Goal: Transaction & Acquisition: Book appointment/travel/reservation

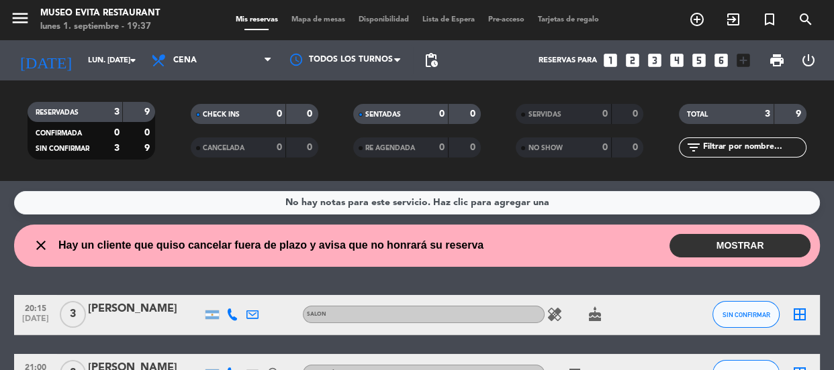
click at [97, 52] on input "lun. [DATE]" at bounding box center [132, 61] width 103 height 22
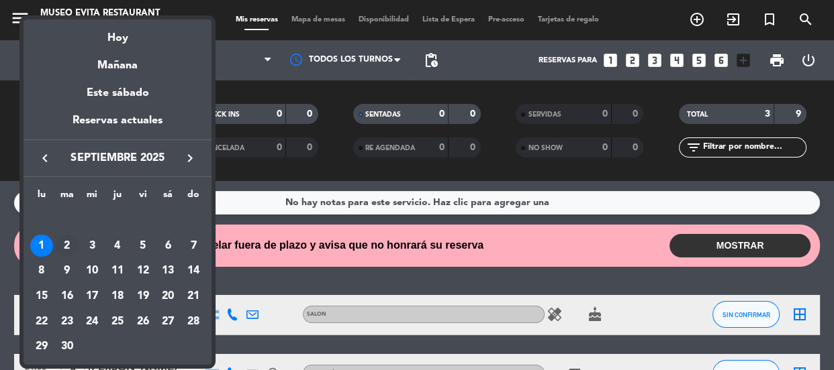
click at [67, 241] on div "2" at bounding box center [67, 246] width 23 height 23
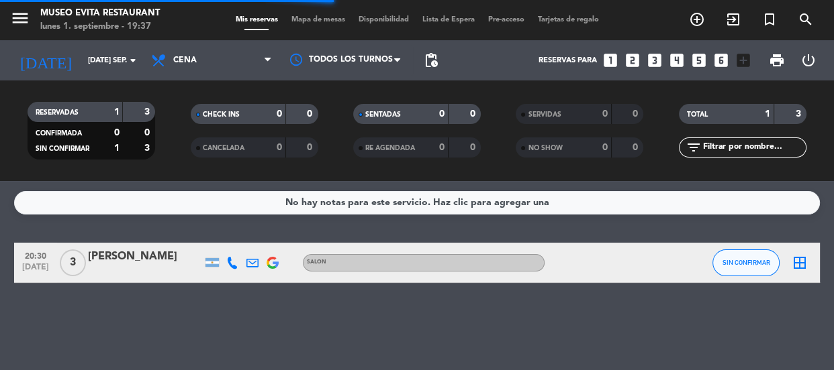
click at [242, 62] on span "Cena" at bounding box center [211, 61] width 134 height 30
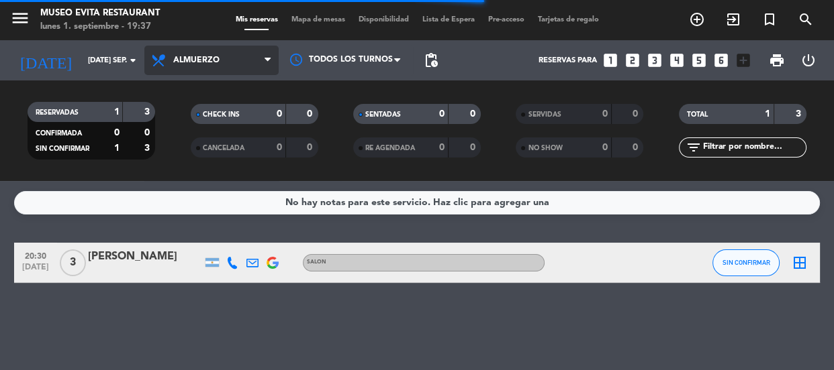
click at [217, 136] on div "menu Museo Evita Restaurant lunes 1. septiembre - 19:37 Mis reservas Mapa de me…" at bounding box center [417, 90] width 834 height 181
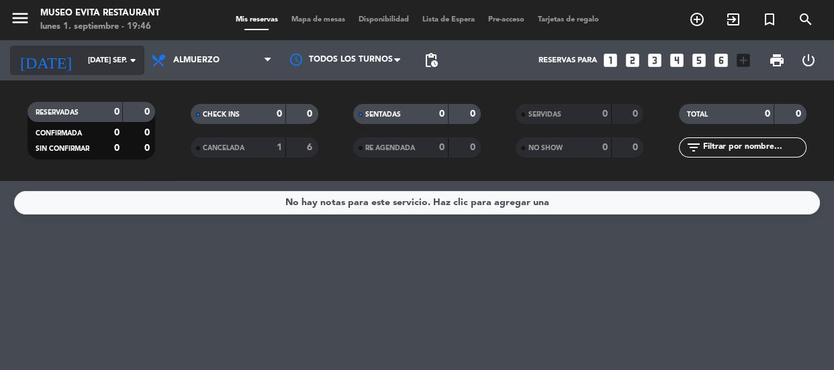
click at [94, 54] on input "[DATE] sep." at bounding box center [132, 61] width 103 height 22
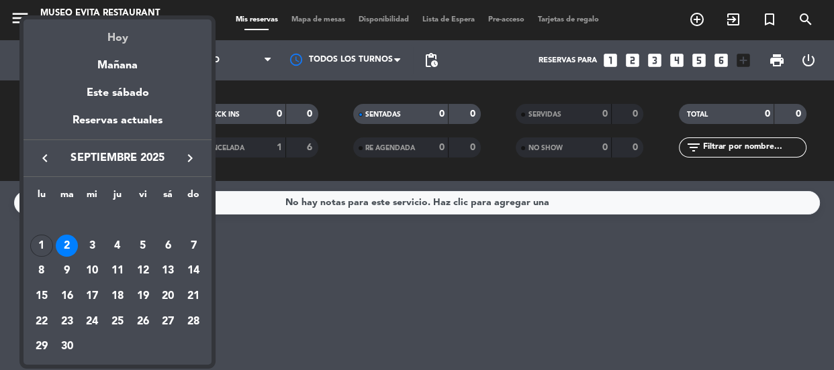
click at [109, 23] on div "Hoy" at bounding box center [117, 33] width 188 height 28
type input "lun. [DATE]"
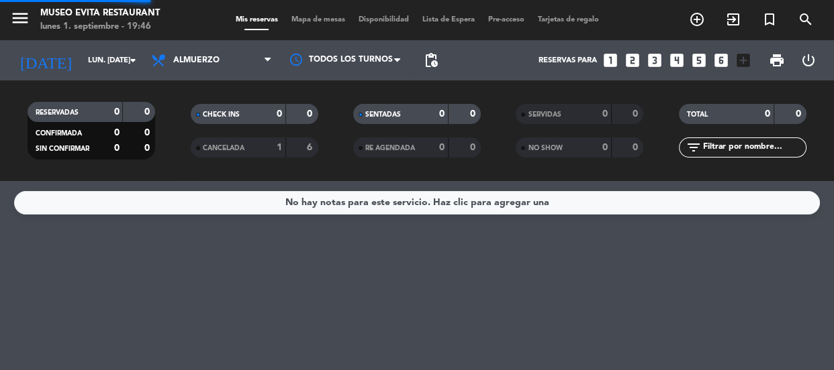
click at [118, 40] on div "[DATE] lun. [DATE] arrow_drop_down" at bounding box center [77, 60] width 134 height 40
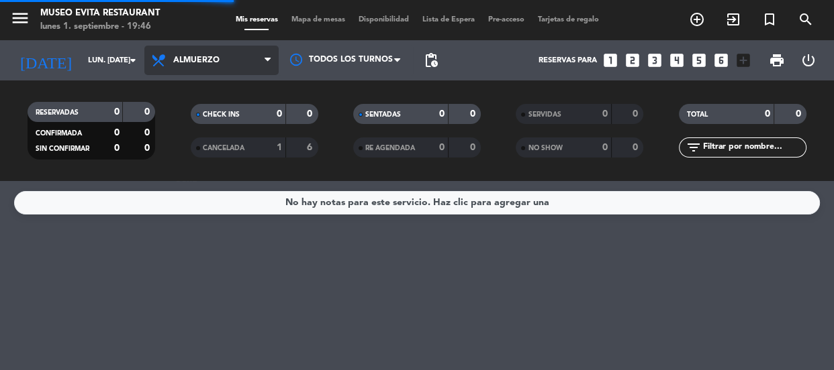
click at [199, 60] on span "Almuerzo" at bounding box center [196, 60] width 46 height 9
click at [222, 189] on ng-component "menu Museo Evita Restaurant lunes 1. septiembre - 19:46 Mis reservas Mapa de me…" at bounding box center [417, 185] width 834 height 370
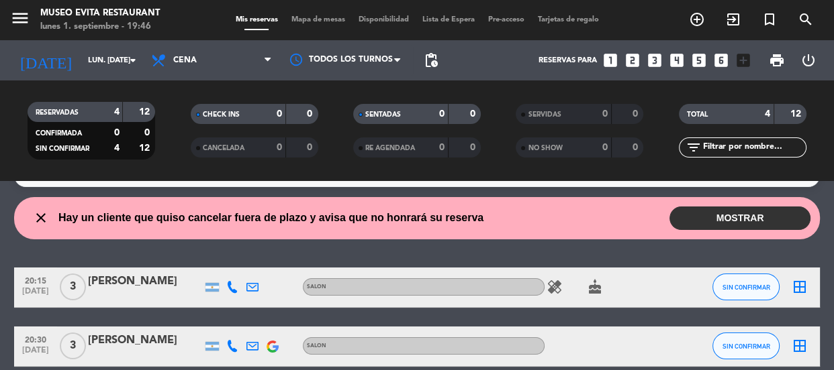
scroll to position [7, 0]
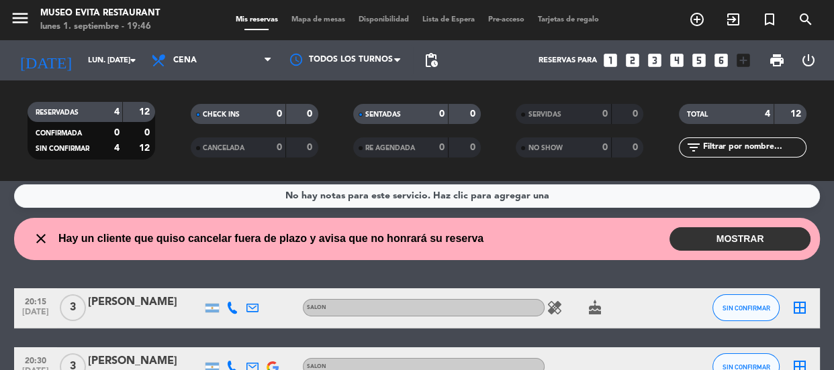
click at [772, 60] on span "print" at bounding box center [776, 60] width 16 height 16
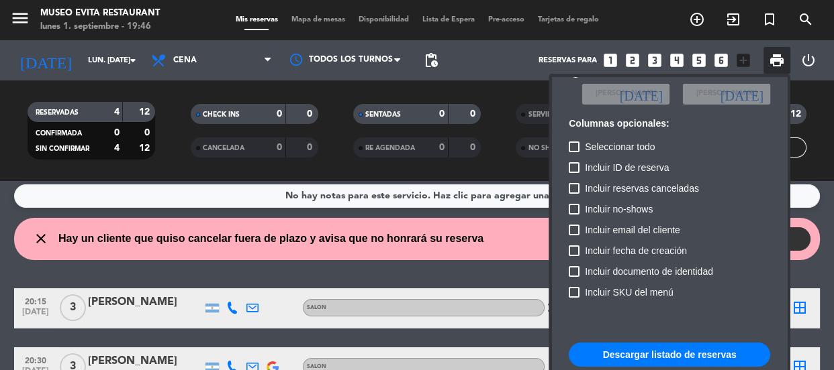
scroll to position [81, 0]
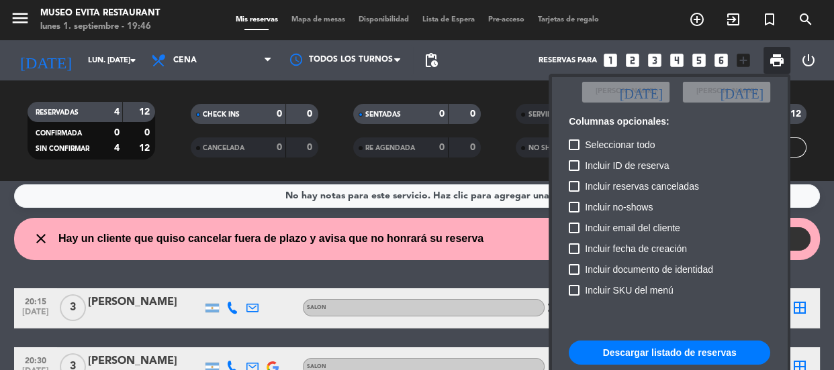
click at [648, 349] on button "Descargar listado de reservas" at bounding box center [668, 353] width 201 height 24
click at [781, 59] on span "print" at bounding box center [776, 60] width 16 height 16
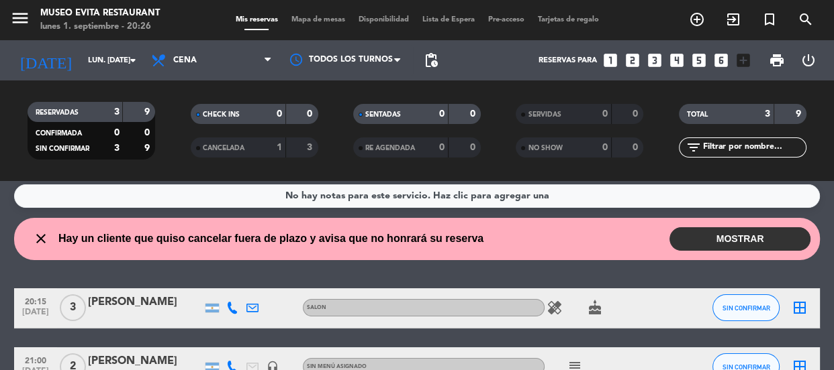
click at [632, 56] on icon "looks_two" at bounding box center [632, 60] width 17 height 17
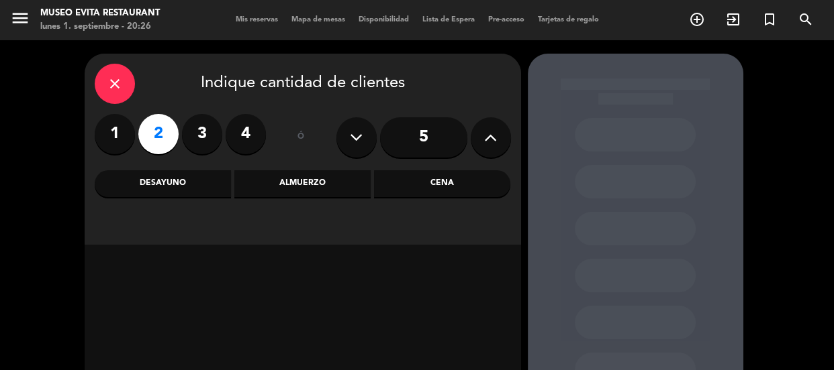
click at [287, 182] on div "Almuerzo" at bounding box center [302, 183] width 136 height 27
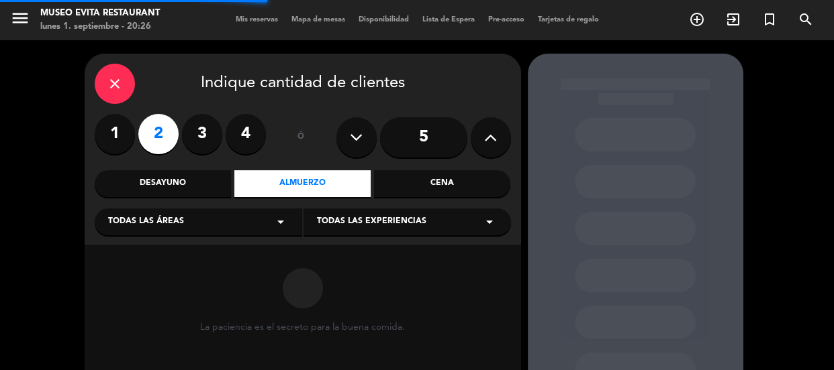
click at [244, 220] on div "Todas las áreas arrow_drop_down" at bounding box center [198, 222] width 207 height 27
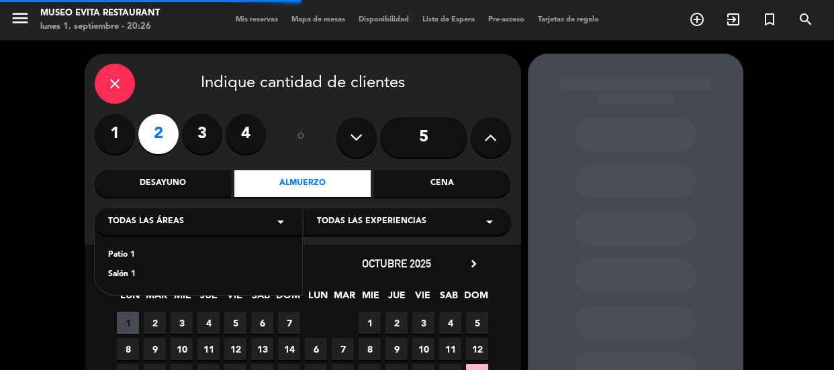
click at [118, 275] on div "Salón 1" at bounding box center [198, 274] width 181 height 13
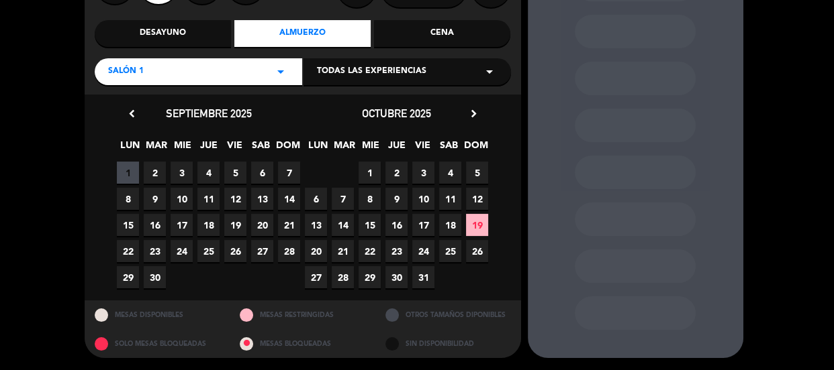
click at [153, 174] on span "2" at bounding box center [155, 173] width 22 height 22
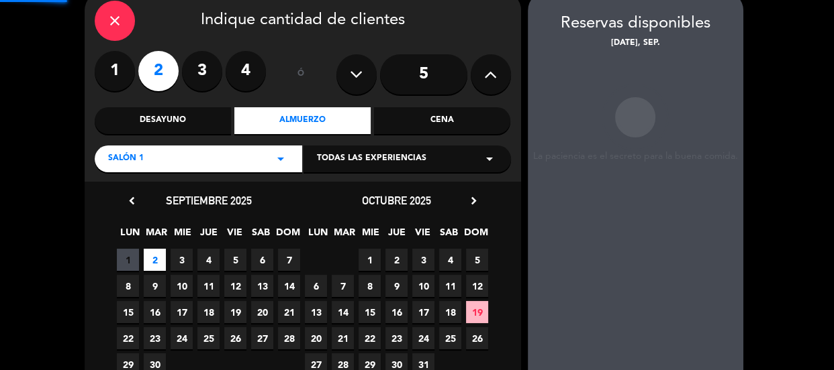
scroll to position [54, 0]
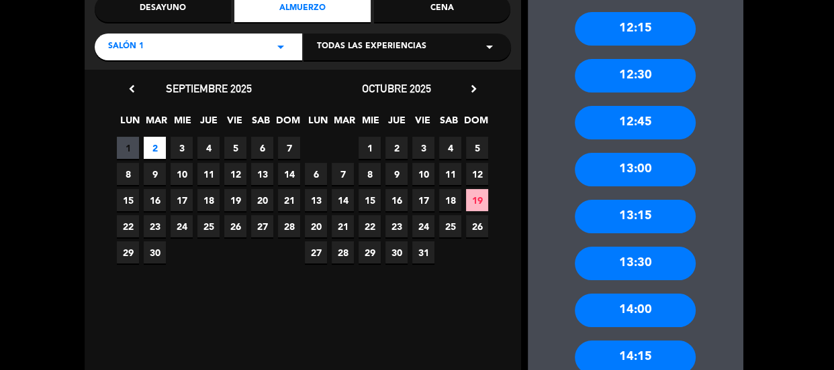
click at [629, 250] on div "13:30" at bounding box center [635, 264] width 121 height 34
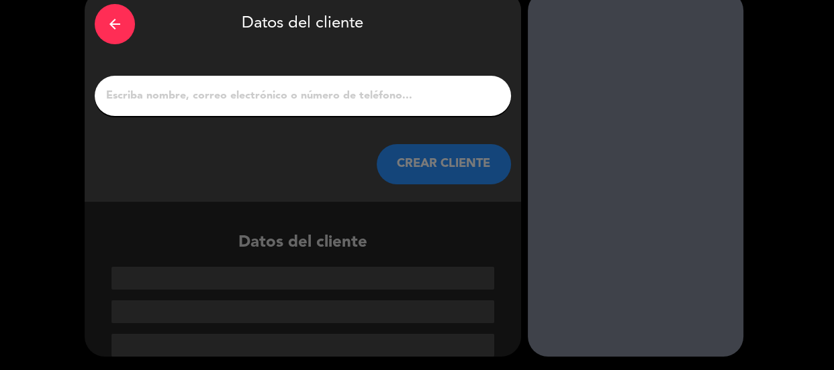
click at [261, 105] on div at bounding box center [303, 96] width 416 height 40
click at [262, 94] on input "1" at bounding box center [303, 96] width 396 height 19
paste input "[PERSON_NAME]"
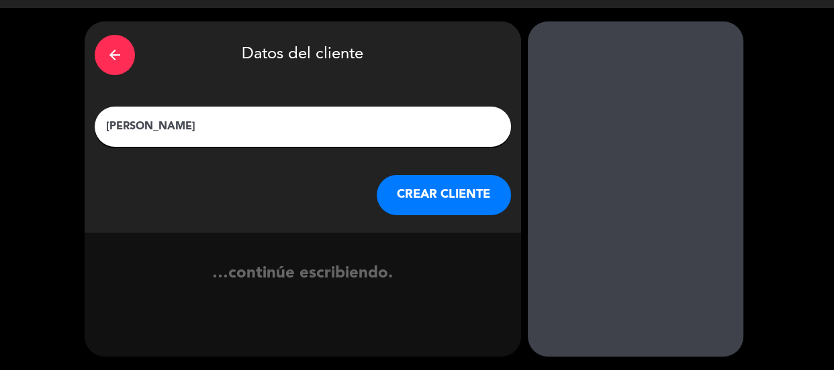
type input "[PERSON_NAME]"
click at [430, 194] on button "CREAR CLIENTE" at bounding box center [444, 195] width 134 height 40
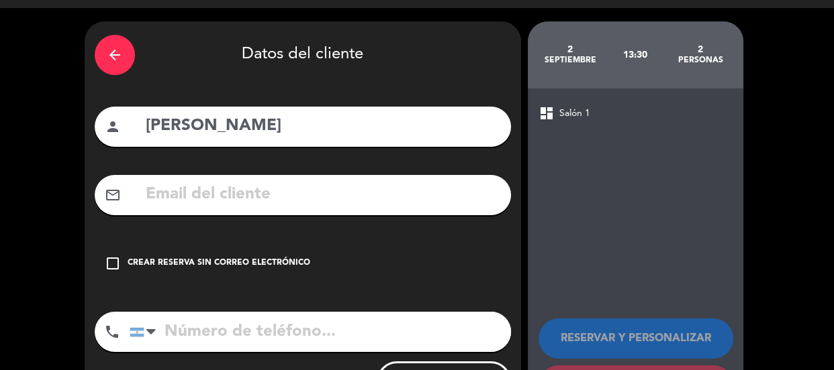
click at [208, 250] on div "check_box_outline_blank Crear reserva sin correo electrónico" at bounding box center [303, 264] width 416 height 40
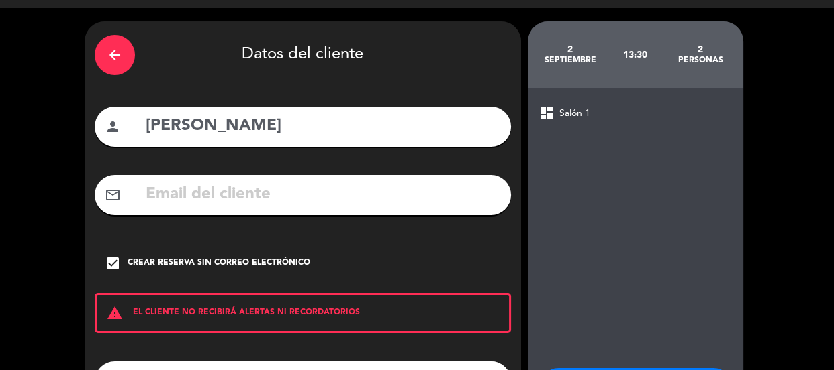
scroll to position [147, 0]
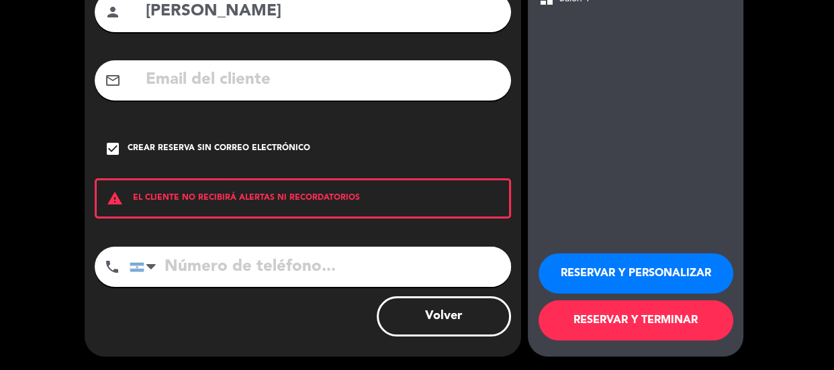
click at [231, 256] on input "tel" at bounding box center [320, 267] width 381 height 40
paste input "1144792092"
type input "1144792092"
click at [643, 264] on button "RESERVAR Y PERSONALIZAR" at bounding box center [635, 274] width 195 height 40
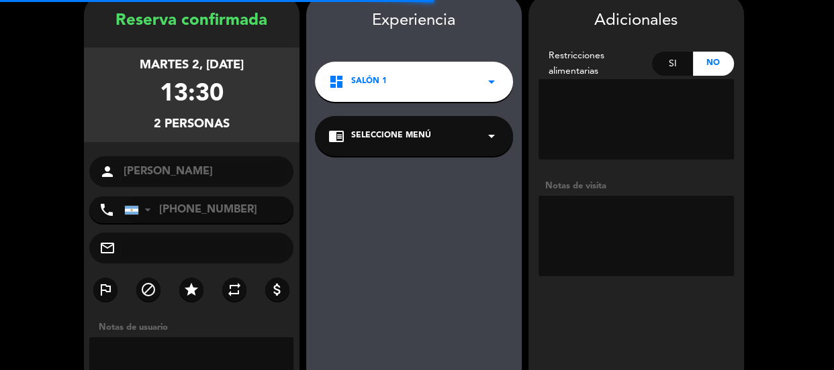
scroll to position [54, 0]
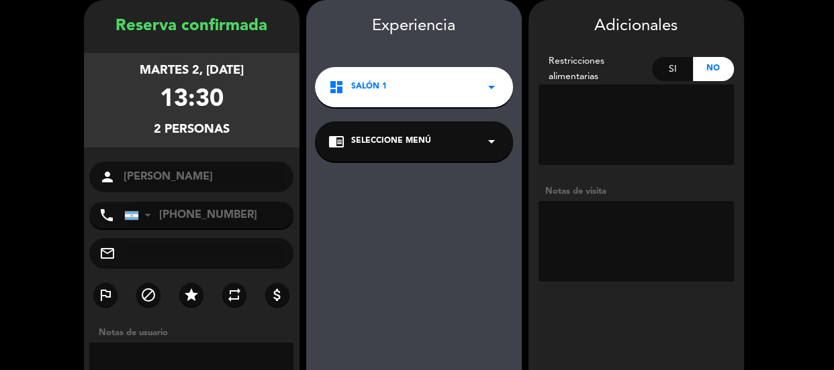
click at [562, 228] on textarea at bounding box center [635, 241] width 195 height 81
type textarea "a"
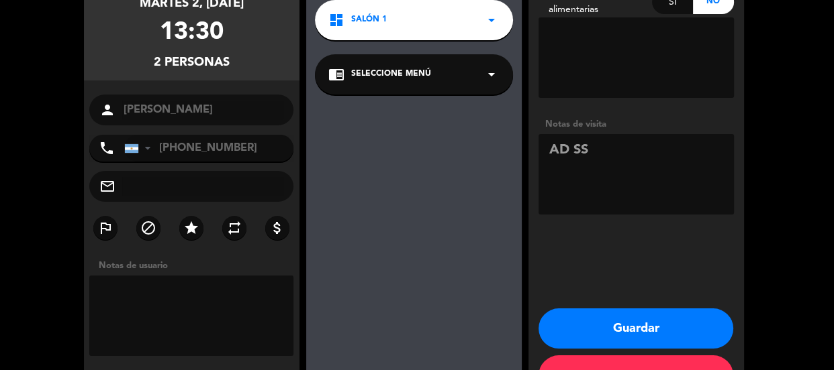
scroll to position [166, 0]
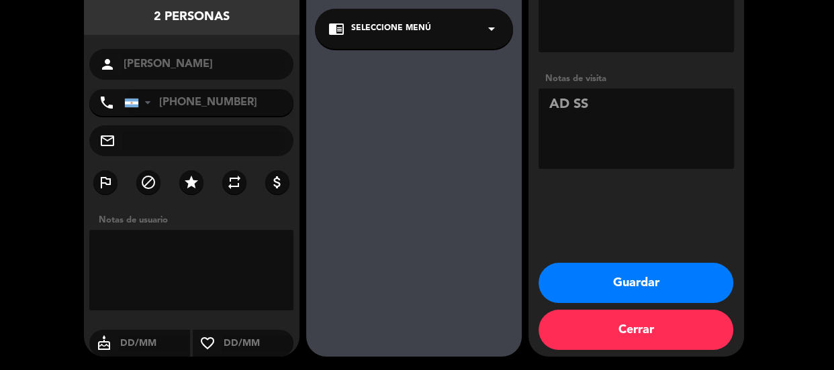
type textarea "AD SS"
click at [577, 272] on button "Guardar" at bounding box center [635, 283] width 195 height 40
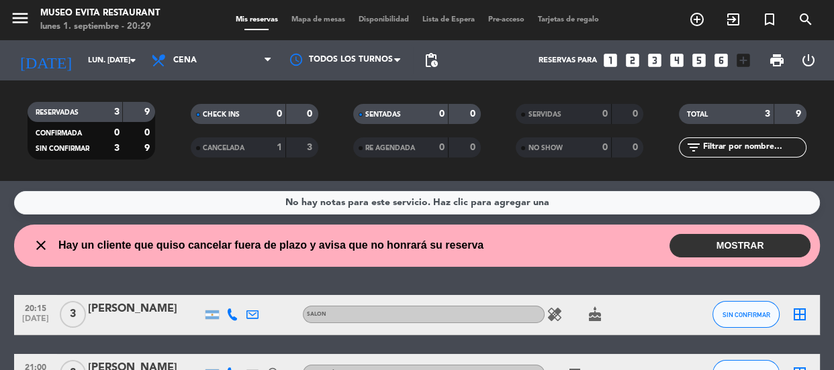
scroll to position [131, 0]
